Goal: Find specific page/section: Find specific page/section

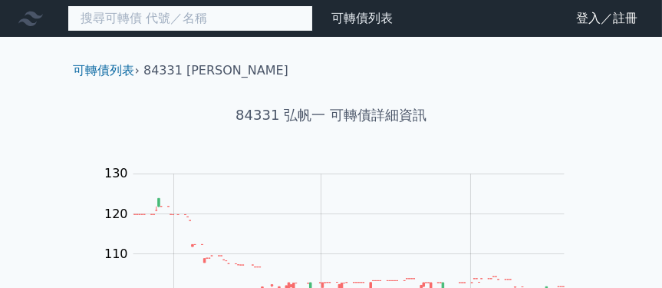
click at [228, 17] on input at bounding box center [189, 18] width 245 height 26
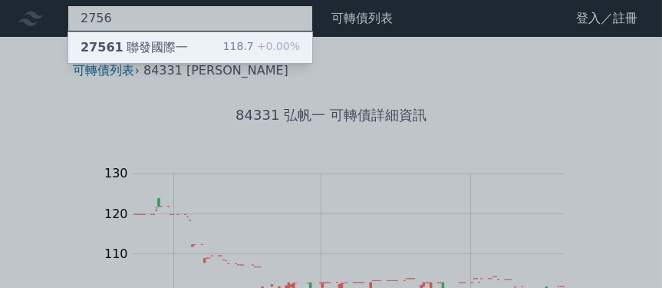
type input "2756"
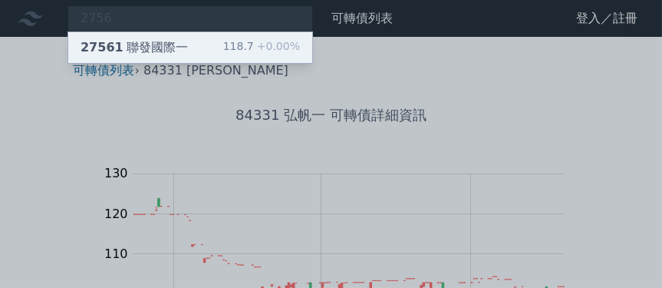
click at [209, 44] on div "27561 聯發國際一 118.7 +0.00%" at bounding box center [190, 47] width 244 height 31
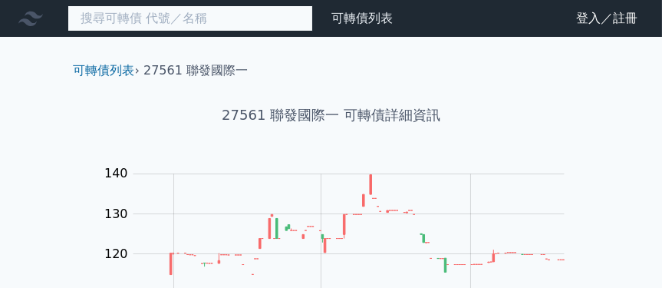
click at [257, 23] on input at bounding box center [189, 18] width 245 height 26
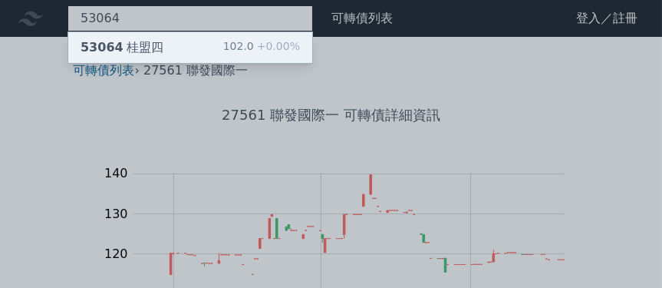
type input "53064"
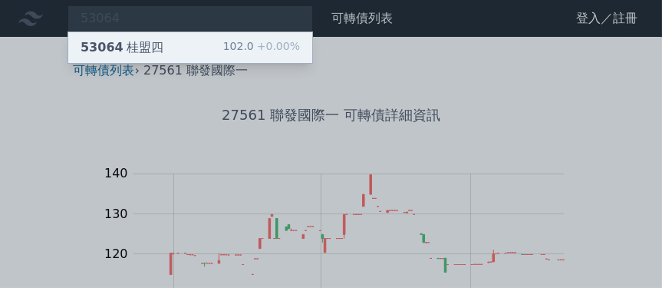
click at [235, 46] on div "102.0 +0.00%" at bounding box center [261, 47] width 77 height 18
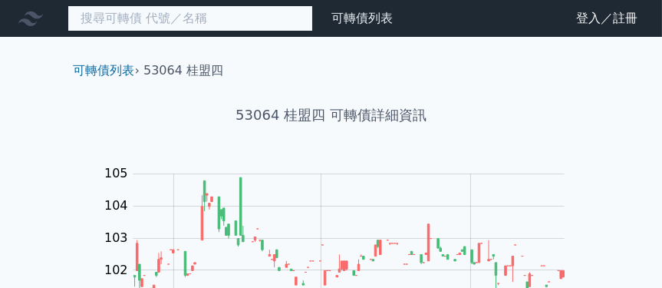
click at [284, 14] on input at bounding box center [189, 18] width 245 height 26
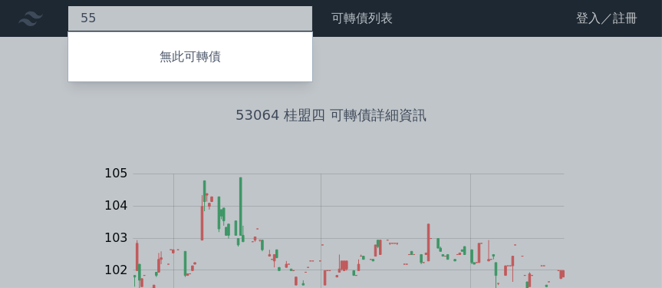
type input "5"
